Goal: Use online tool/utility: Utilize a website feature to perform a specific function

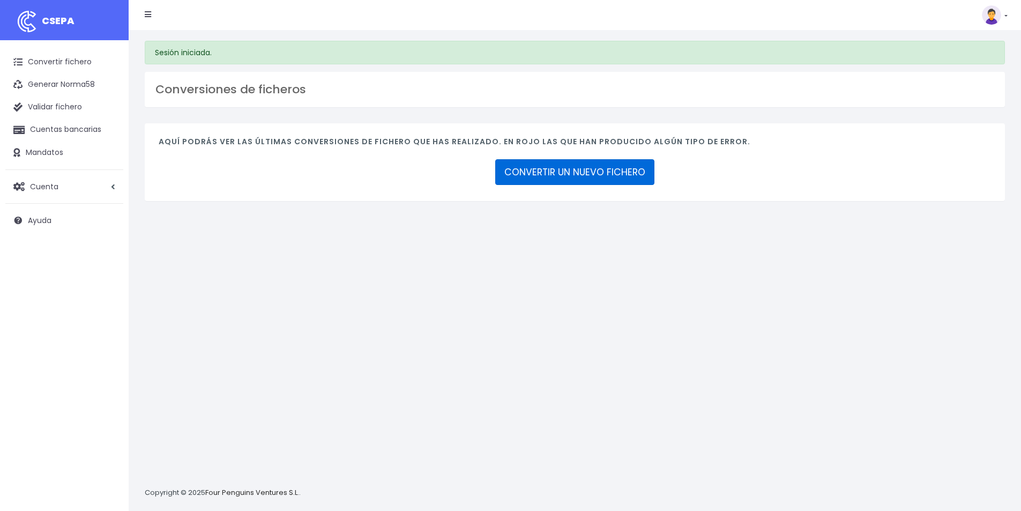
click at [554, 174] on link "CONVERTIR UN NUEVO FICHERO" at bounding box center [574, 172] width 159 height 26
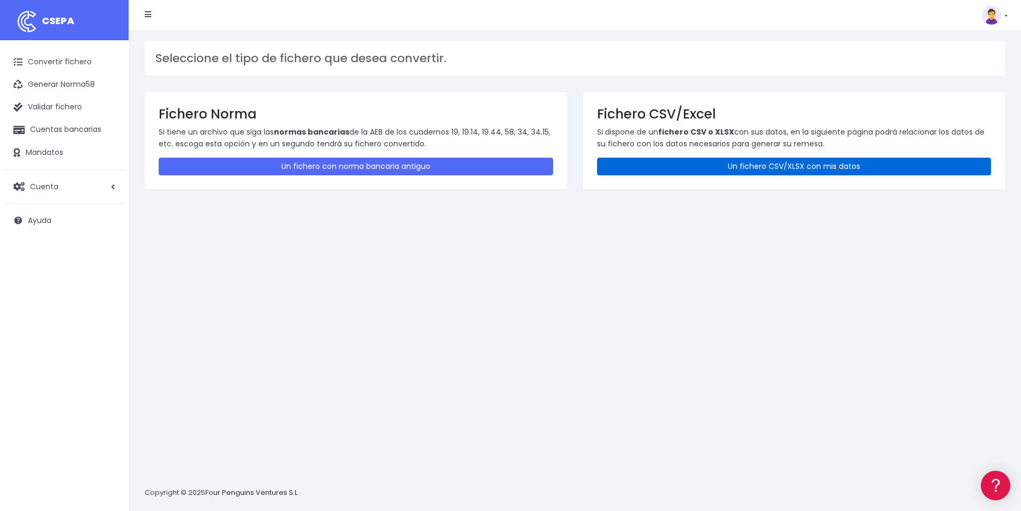
click at [770, 169] on link "Un fichero CSV/XLSX con mis datos" at bounding box center [794, 167] width 395 height 18
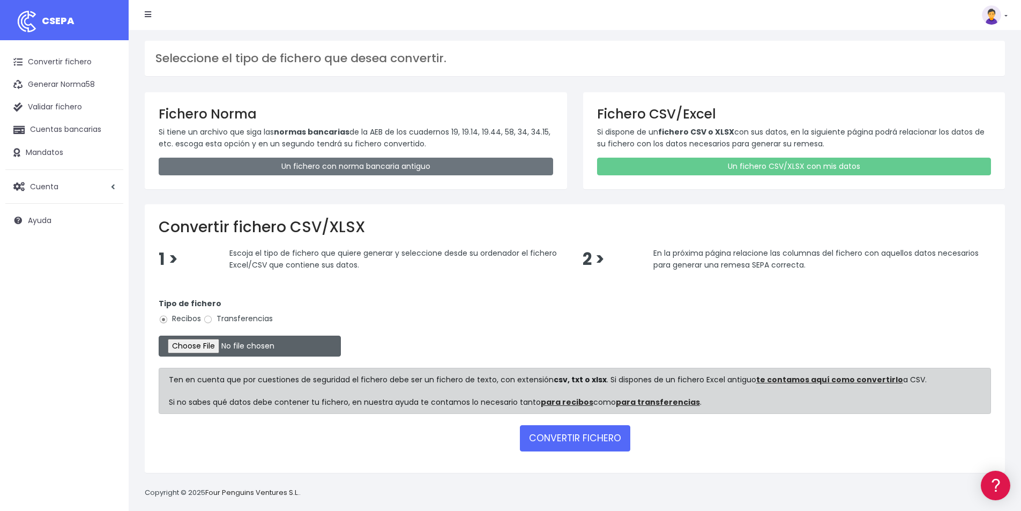
click at [218, 347] on input "file" at bounding box center [250, 346] width 182 height 21
type input "C:\fakepath\COBROS 26-09-25.xlsx"
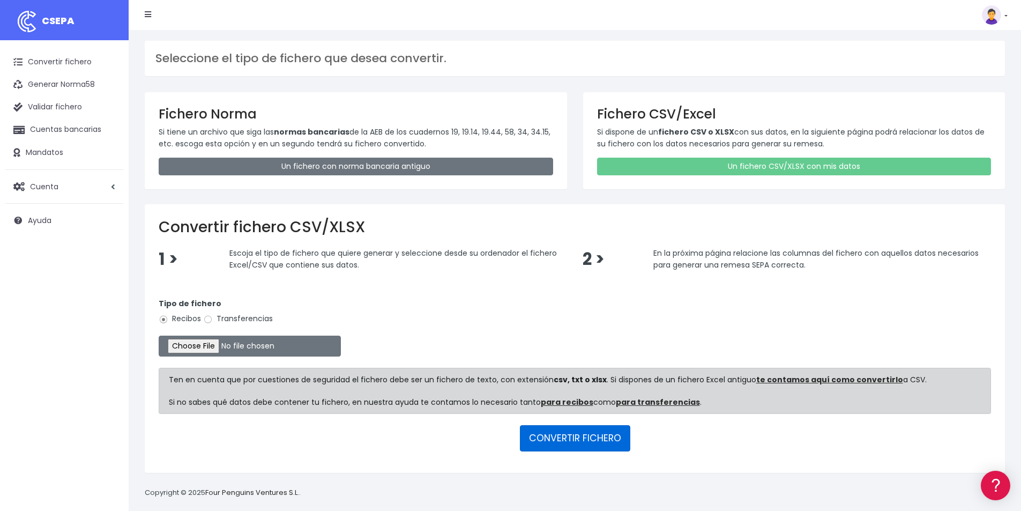
click at [586, 438] on button "CONVERTIR FICHERO" at bounding box center [575, 438] width 110 height 26
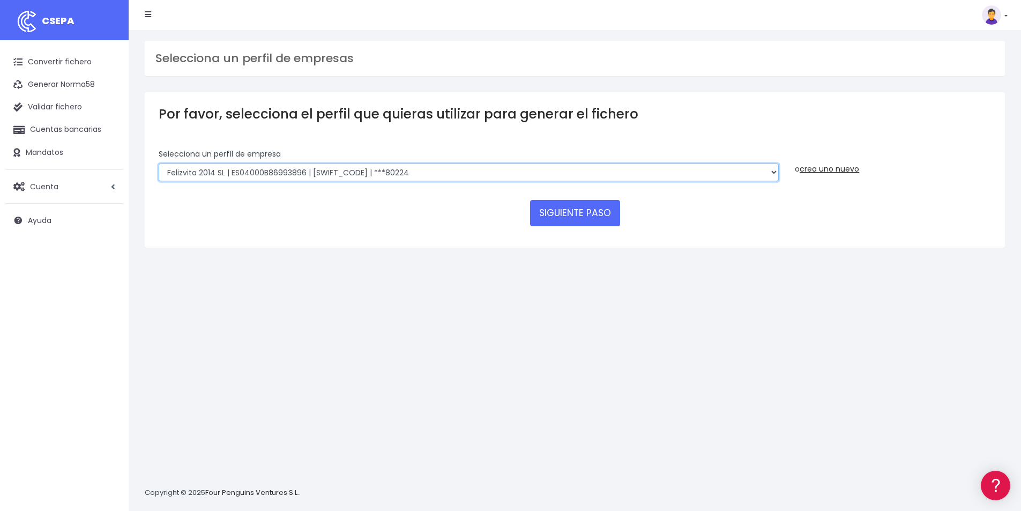
click at [415, 168] on select "Felizvita 2014 SL | ES04000B86993896 | CAIXESBBXXX | ***80224 CUIDA CARE MARKET…" at bounding box center [469, 172] width 620 height 18
select select "1688"
click at [159, 163] on select "Felizvita 2014 SL | ES04000B86993896 | CAIXESBBXXX | ***80224 CUIDA CARE MARKET…" at bounding box center [469, 172] width 620 height 18
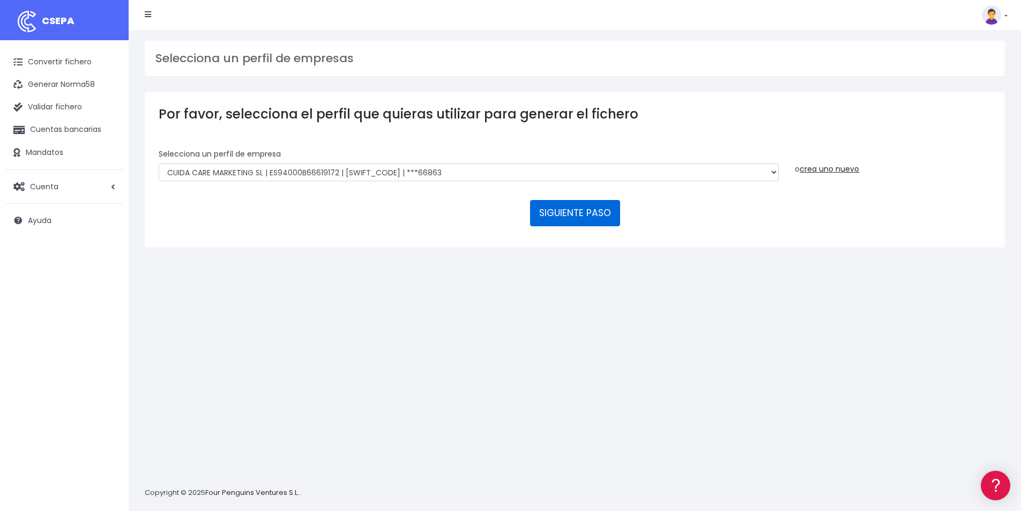
click at [587, 207] on button "SIGUIENTE PASO" at bounding box center [575, 213] width 90 height 26
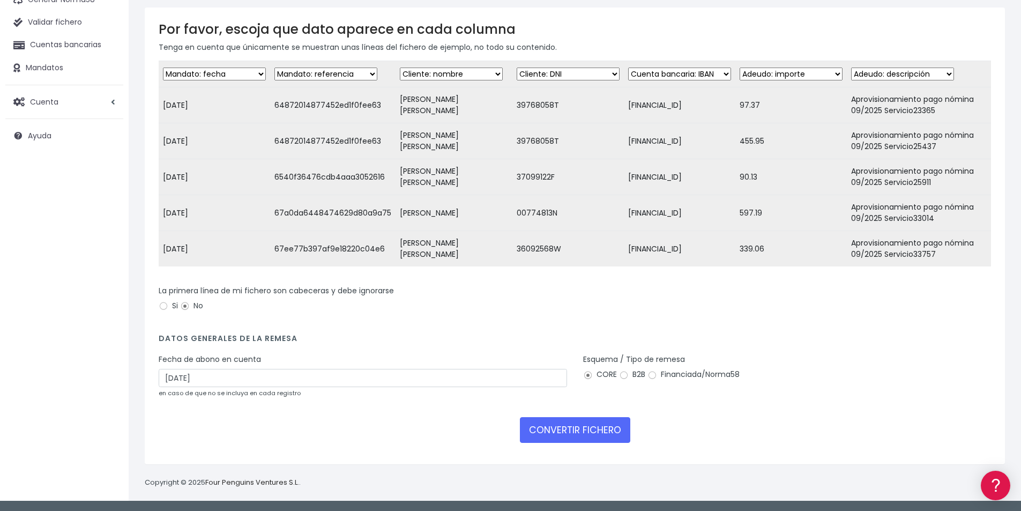
scroll to position [93, 0]
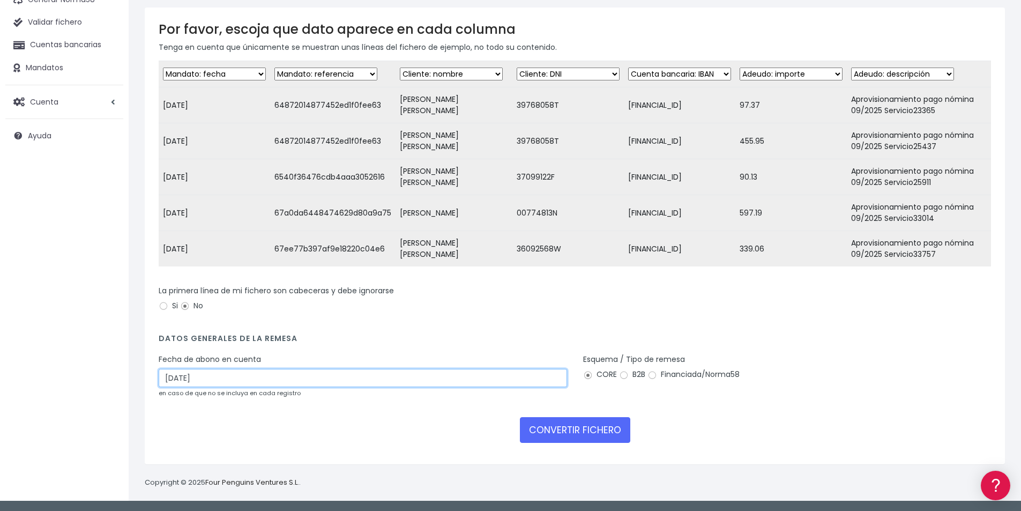
click at [220, 381] on input "28/09/2025" at bounding box center [363, 378] width 408 height 18
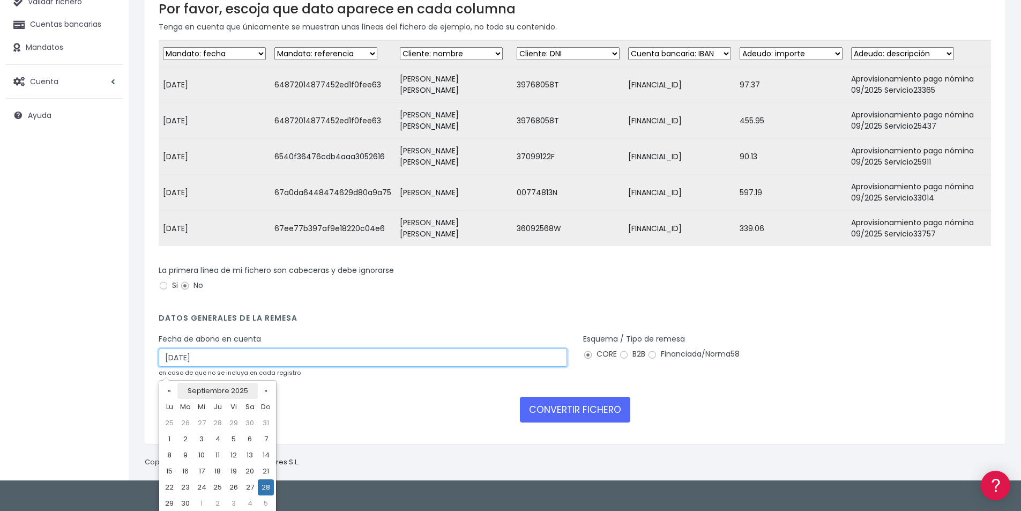
scroll to position [108, 0]
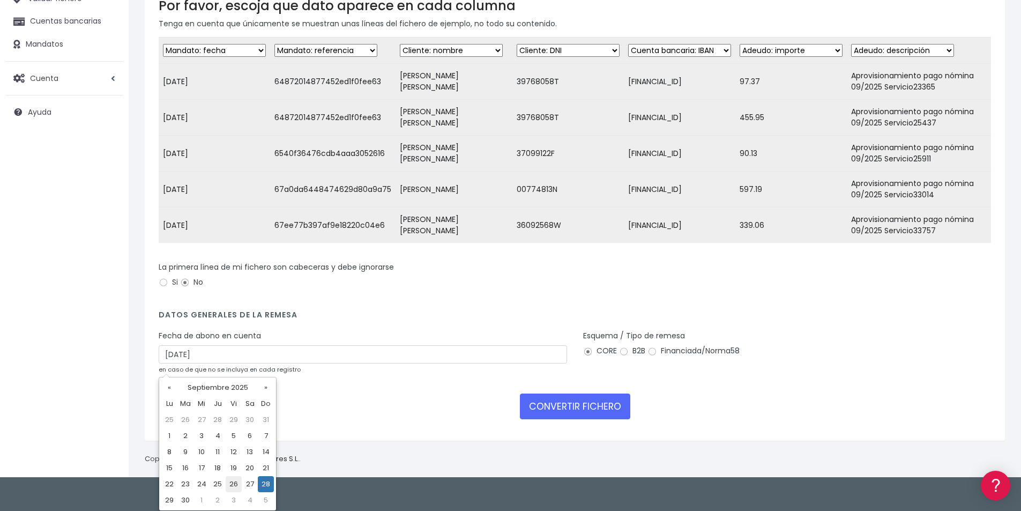
click at [234, 486] on td "26" at bounding box center [234, 484] width 16 height 16
type input "26/09/2025"
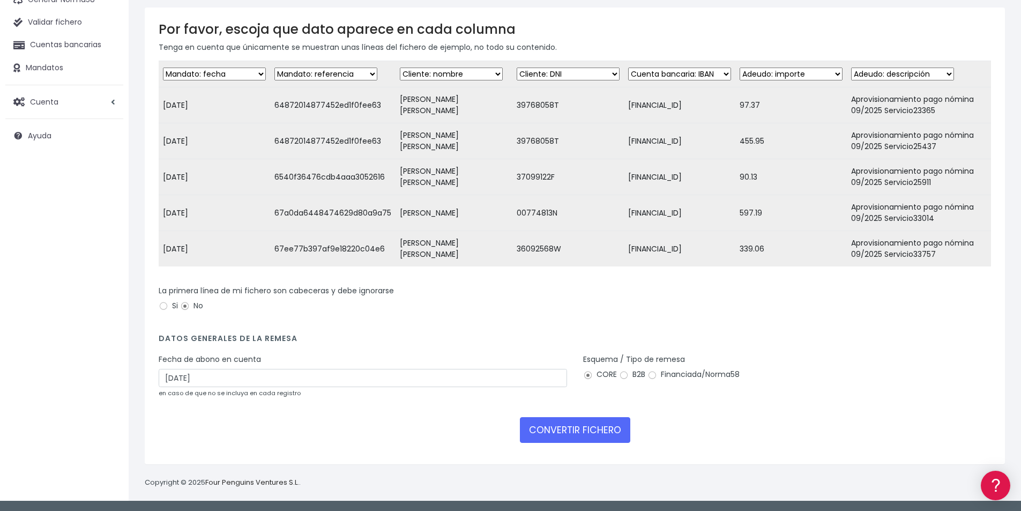
scroll to position [93, 0]
click at [596, 430] on button "CONVERTIR FICHERO" at bounding box center [575, 430] width 110 height 26
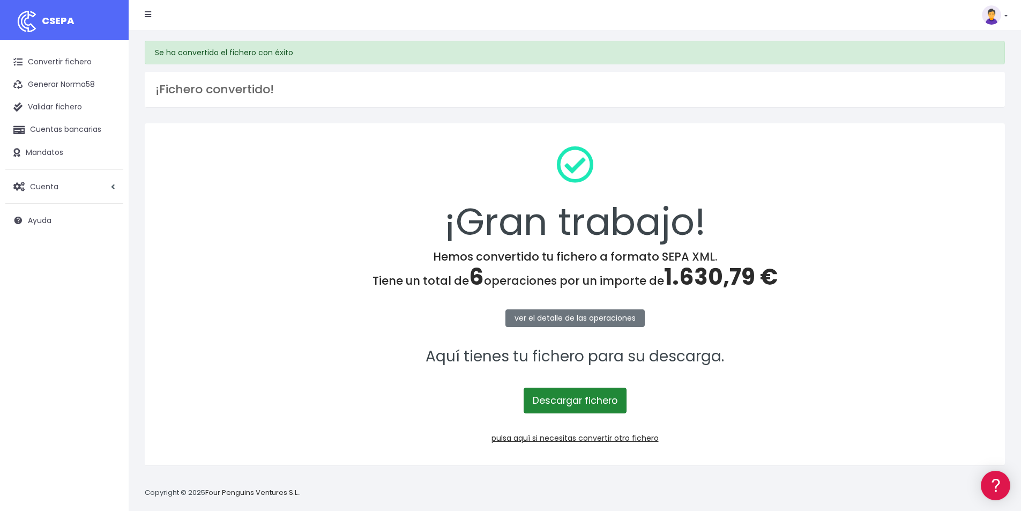
click at [596, 406] on link "Descargar fichero" at bounding box center [575, 401] width 103 height 26
click at [721, 281] on span "1.630,79 €" at bounding box center [721, 277] width 114 height 32
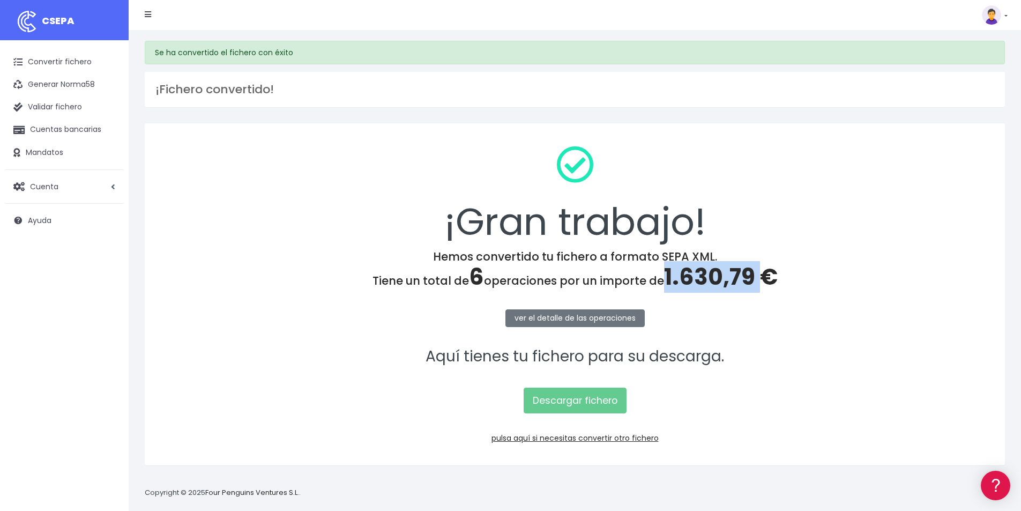
click at [721, 281] on span "1.630,79 €" at bounding box center [721, 277] width 114 height 32
copy span "1.630,79"
click at [583, 436] on link "pulsa aquí si necesitas convertir otro fichero" at bounding box center [575, 438] width 167 height 11
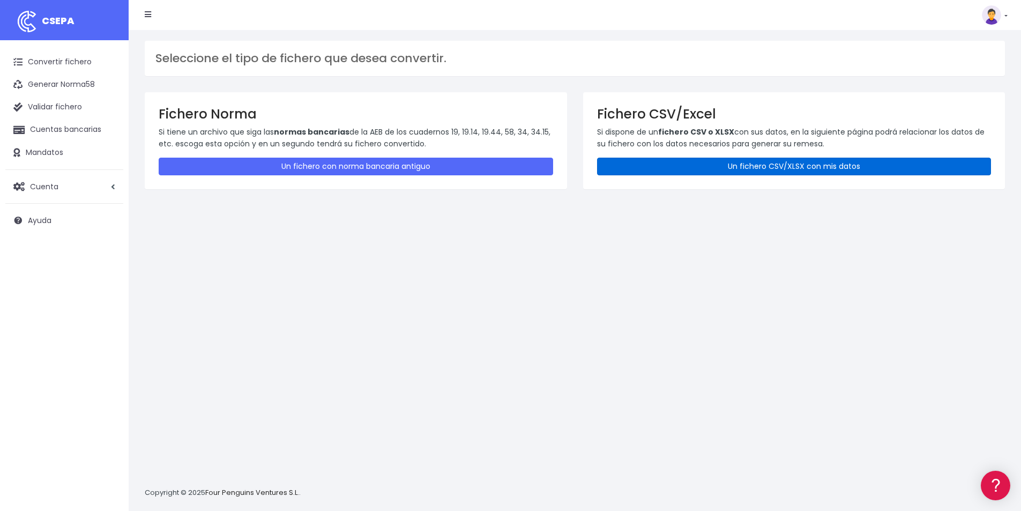
click at [728, 169] on link "Un fichero CSV/XLSX con mis datos" at bounding box center [794, 167] width 395 height 18
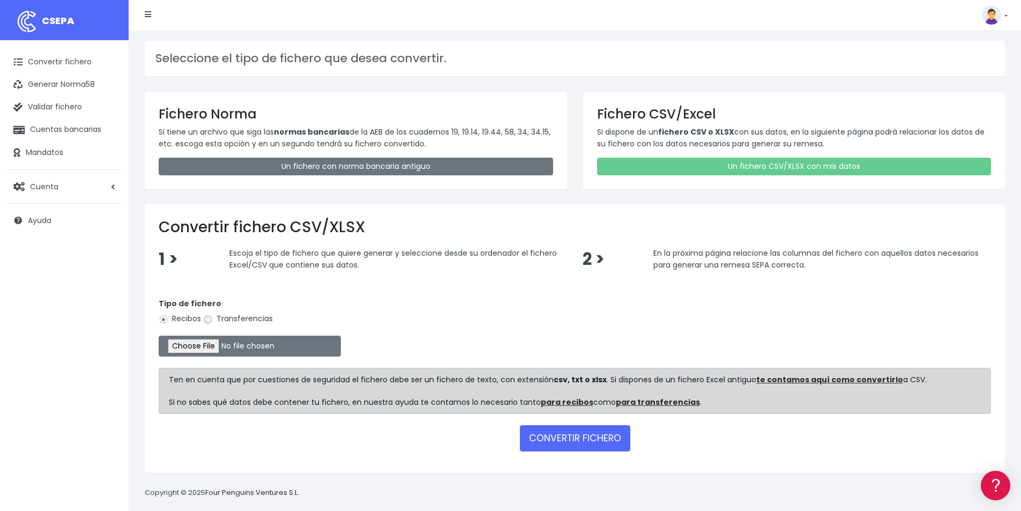
click at [206, 317] on input "Transferencias" at bounding box center [208, 320] width 10 height 10
radio input "true"
click at [236, 348] on input "file" at bounding box center [250, 346] width 182 height 21
type input "C:\fakepath\PAGOS [DATE].xlsx"
click at [546, 438] on button "CONVERTIR FICHERO" at bounding box center [575, 438] width 110 height 26
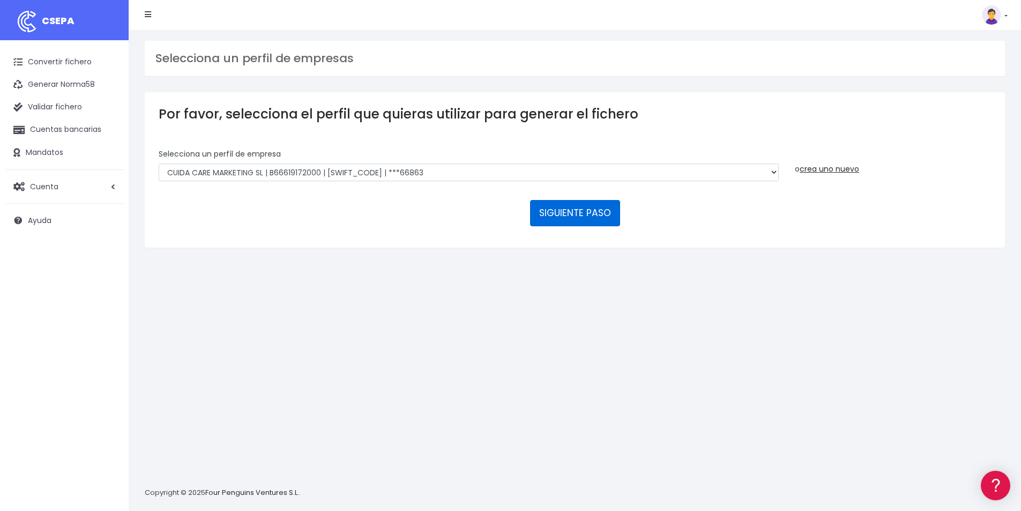
click at [588, 215] on button "SIGUIENTE PASO" at bounding box center [575, 213] width 90 height 26
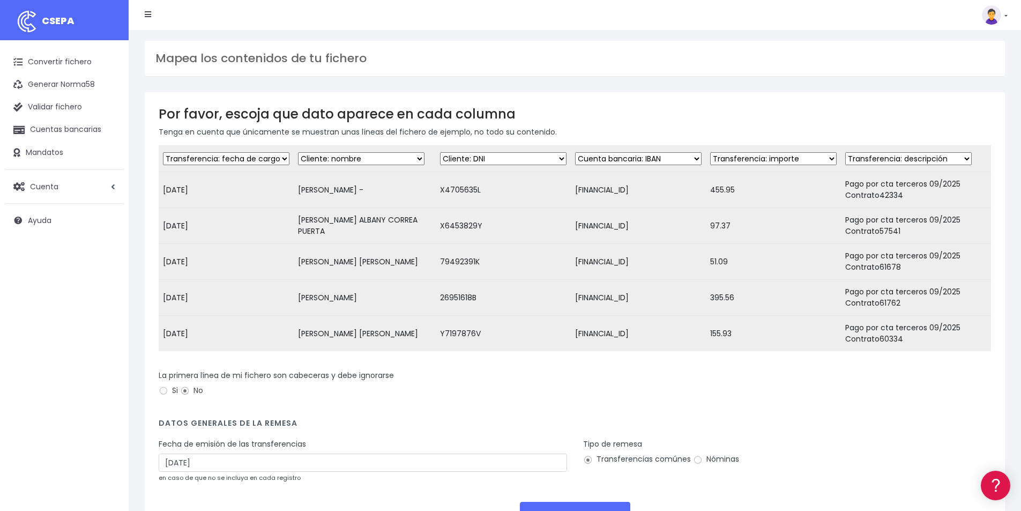
scroll to position [93, 0]
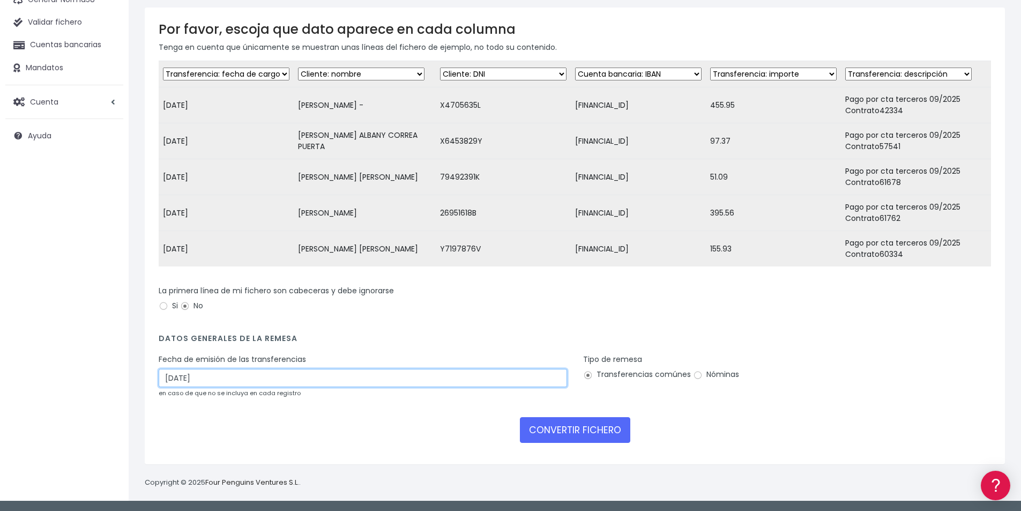
click at [228, 381] on input "28/09/2025" at bounding box center [363, 378] width 408 height 18
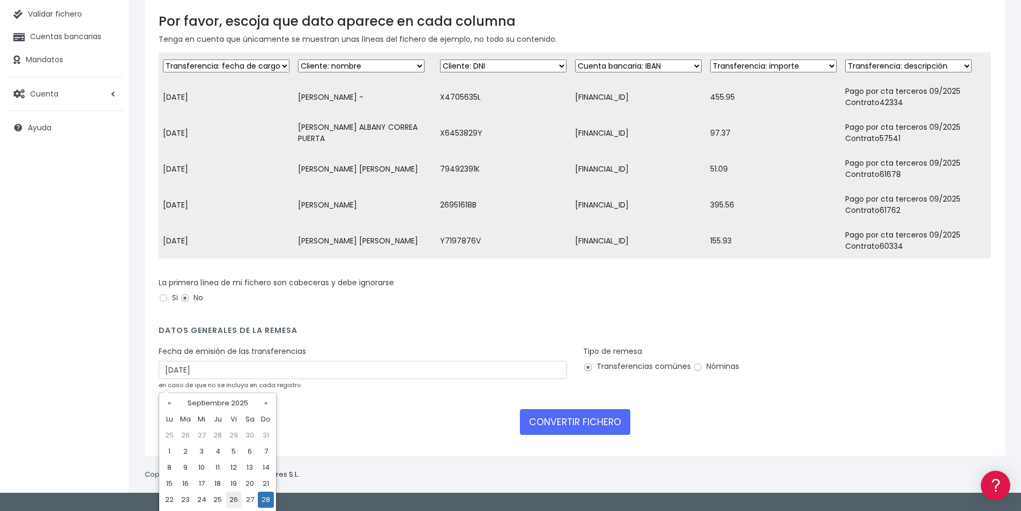
click at [231, 504] on td "26" at bounding box center [234, 500] width 16 height 16
type input "26/09/2025"
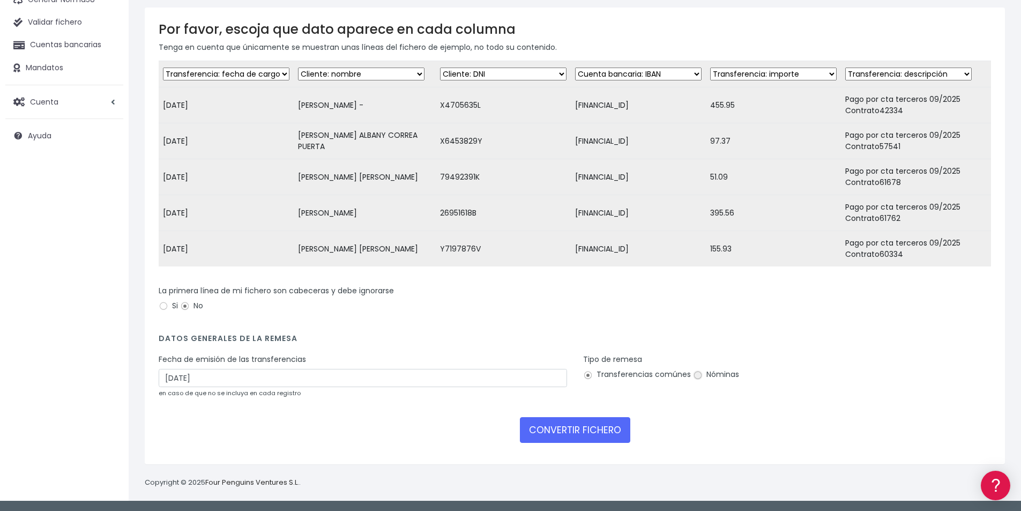
click at [698, 376] on input "Nóminas" at bounding box center [698, 375] width 10 height 10
radio input "true"
click at [575, 425] on button "CONVERTIR FICHERO" at bounding box center [575, 430] width 110 height 26
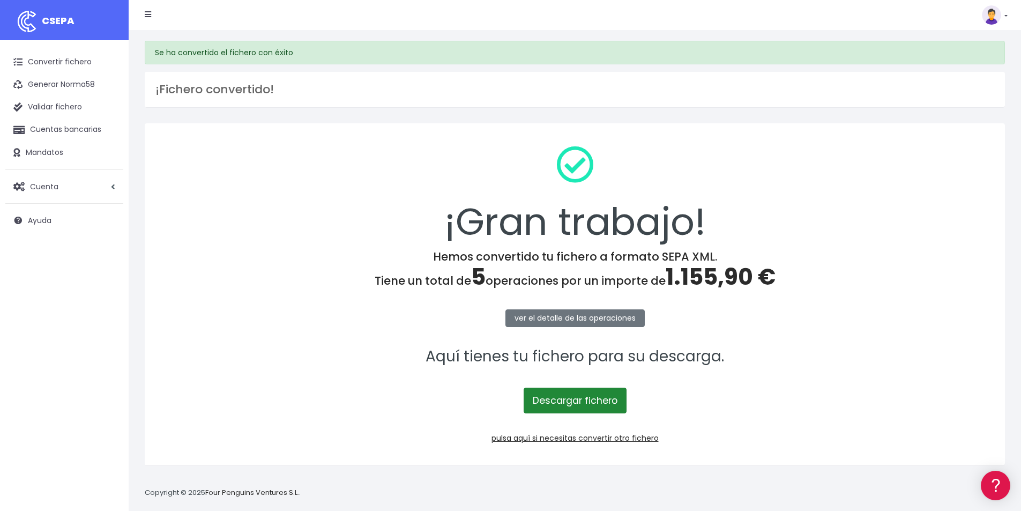
click at [584, 410] on link "Descargar fichero" at bounding box center [575, 401] width 103 height 26
click at [693, 278] on span "1.155,90 €" at bounding box center [721, 277] width 110 height 32
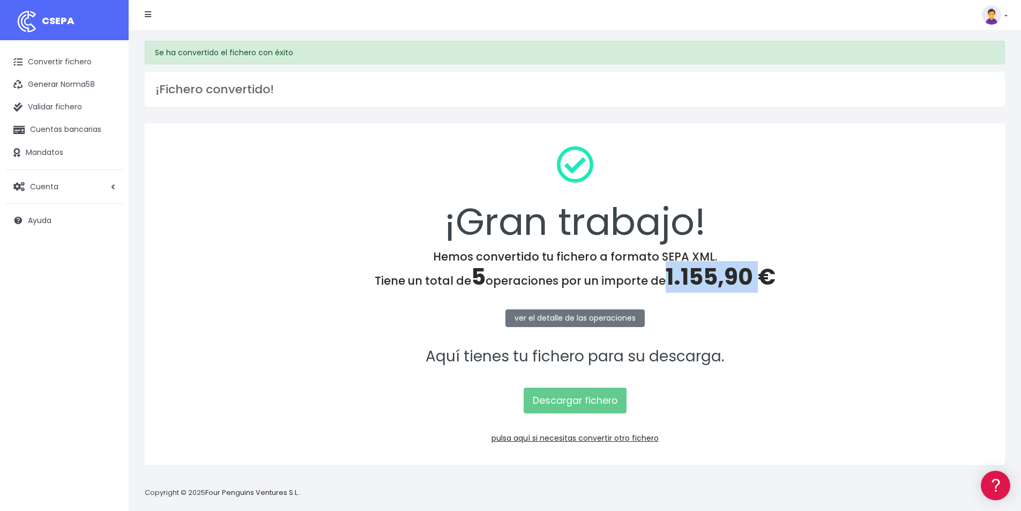
drag, startPoint x: 693, startPoint y: 278, endPoint x: 704, endPoint y: 285, distance: 13.2
click at [693, 278] on span "1.155,90 €" at bounding box center [721, 277] width 110 height 32
copy span "1.155,90"
click at [595, 439] on link "pulsa aquí si necesitas convertir otro fichero" at bounding box center [575, 438] width 167 height 11
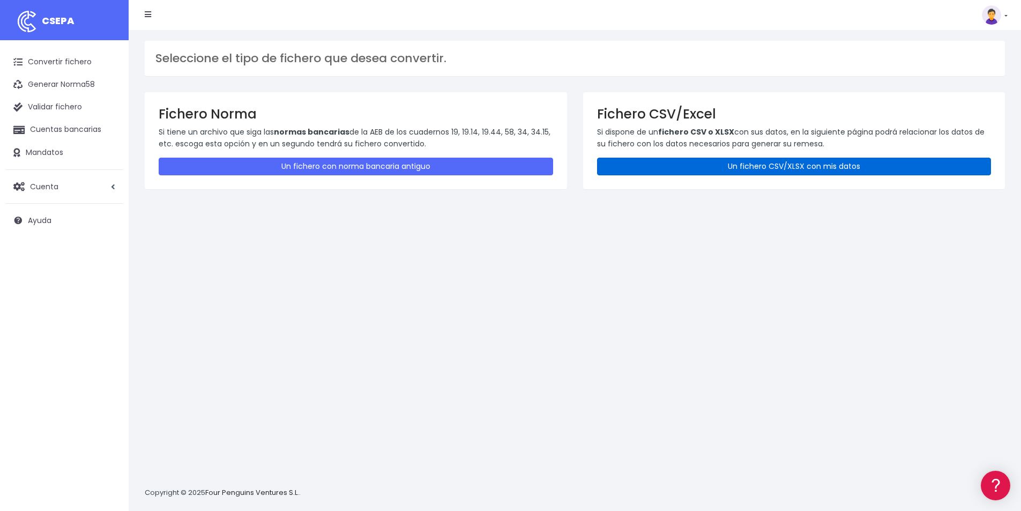
click at [733, 168] on link "Un fichero CSV/XLSX con mis datos" at bounding box center [794, 167] width 395 height 18
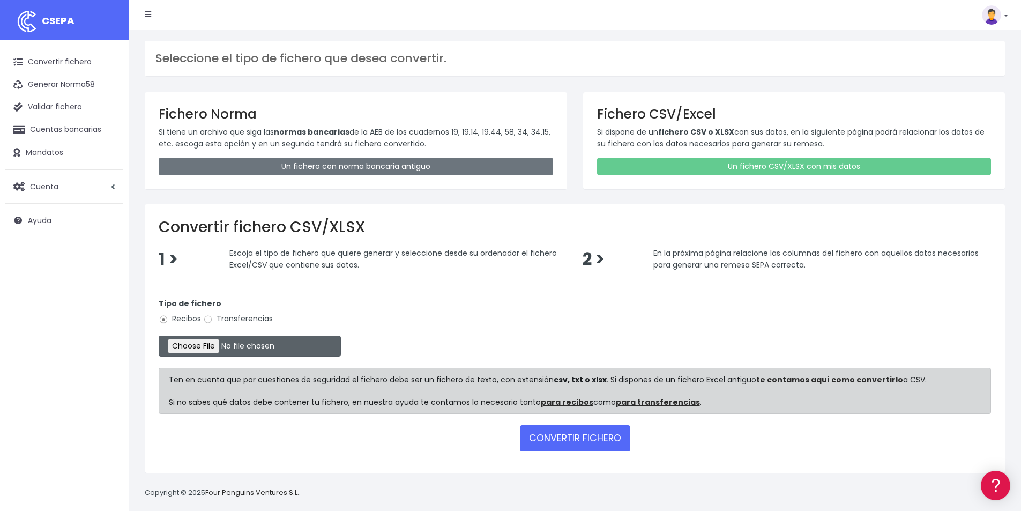
click at [215, 346] on input "file" at bounding box center [250, 346] width 182 height 21
type input "C:\fakepath\ALTES 26-09-25.xlsx"
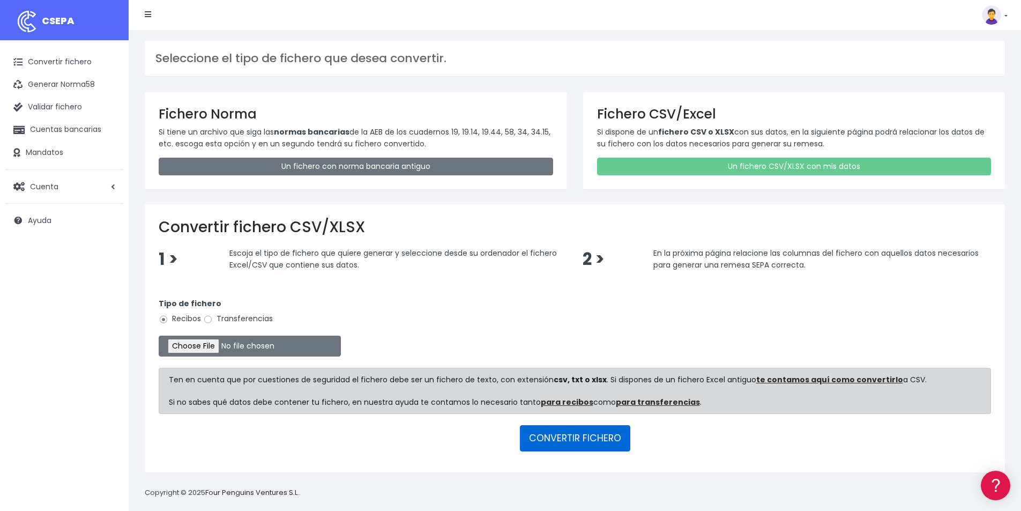
click at [584, 442] on button "CONVERTIR FICHERO" at bounding box center [575, 438] width 110 height 26
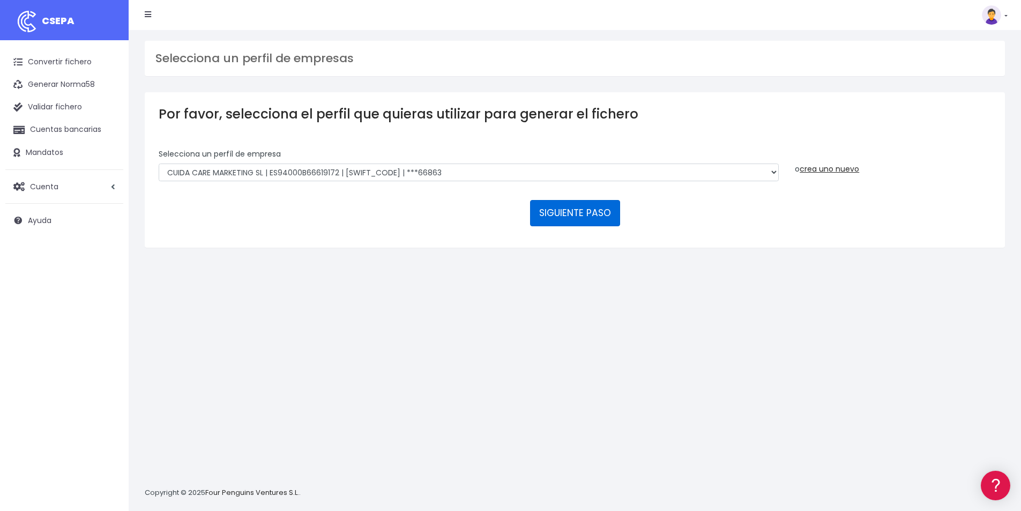
click at [567, 211] on button "SIGUIENTE PASO" at bounding box center [575, 213] width 90 height 26
click at [567, 212] on button "SIGUIENTE PASO" at bounding box center [575, 213] width 90 height 26
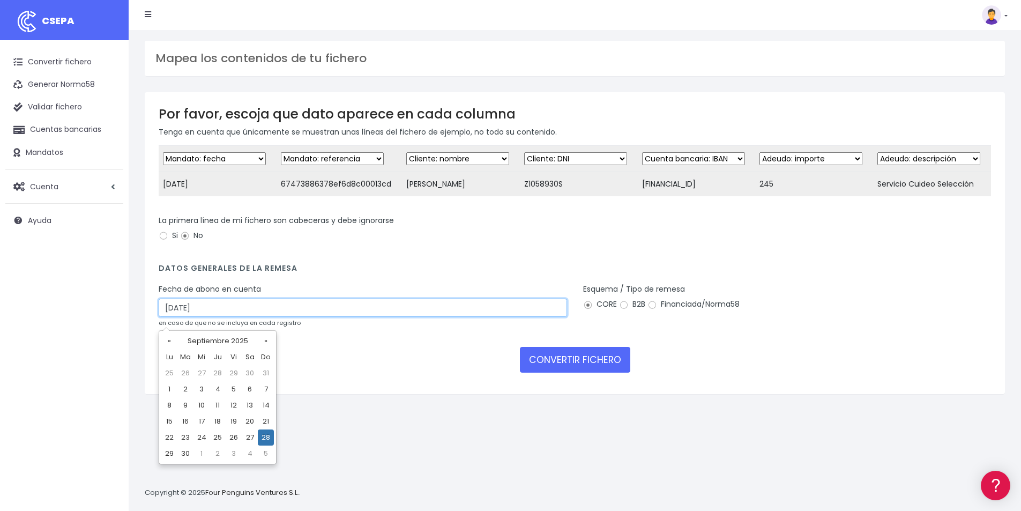
click at [206, 317] on input "[DATE]" at bounding box center [363, 308] width 408 height 18
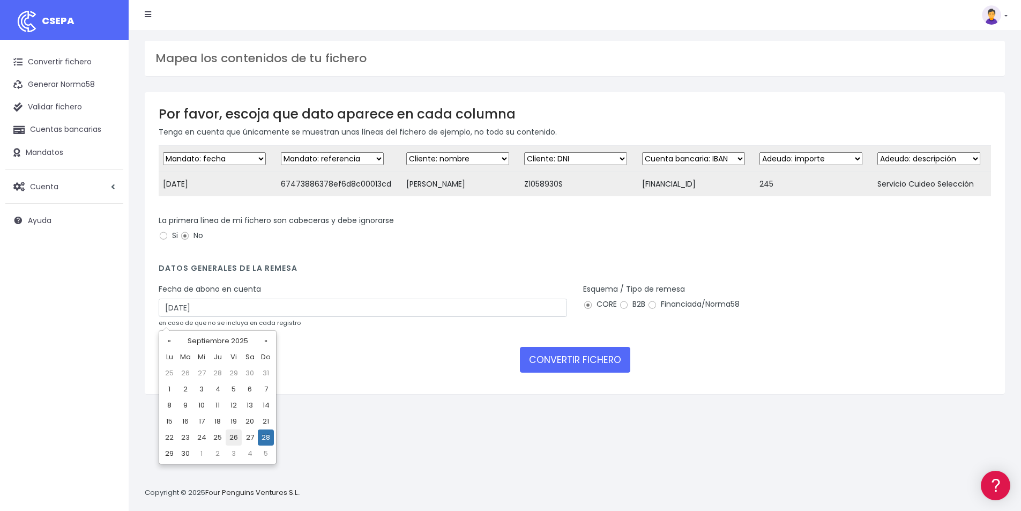
click at [233, 436] on td "26" at bounding box center [234, 437] width 16 height 16
type input "[DATE]"
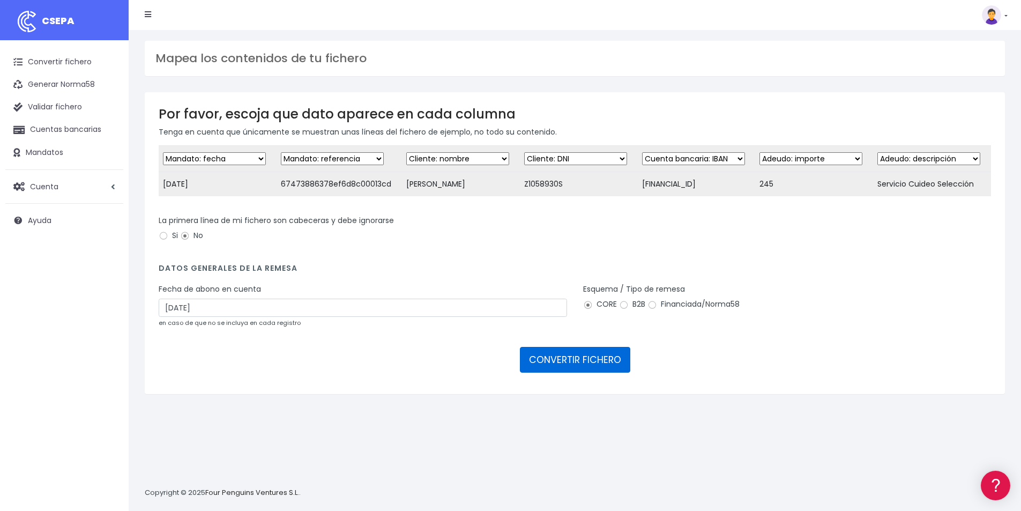
click at [597, 365] on button "CONVERTIR FICHERO" at bounding box center [575, 360] width 110 height 26
click at [585, 371] on button "CONVERTIR FICHERO" at bounding box center [575, 360] width 110 height 26
click at [594, 371] on button "CONVERTIR FICHERO" at bounding box center [575, 360] width 110 height 26
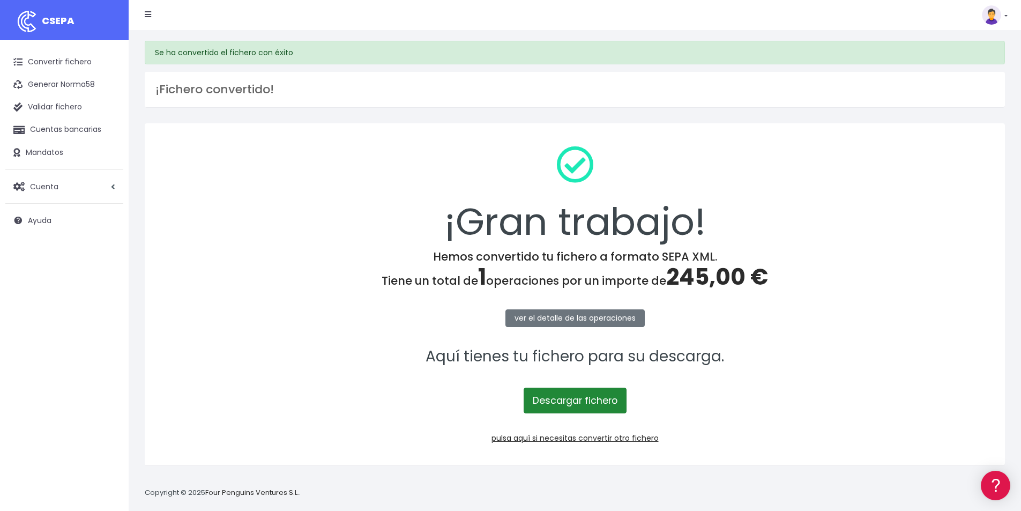
click at [597, 399] on link "Descargar fichero" at bounding box center [575, 401] width 103 height 26
